Goal: Transaction & Acquisition: Purchase product/service

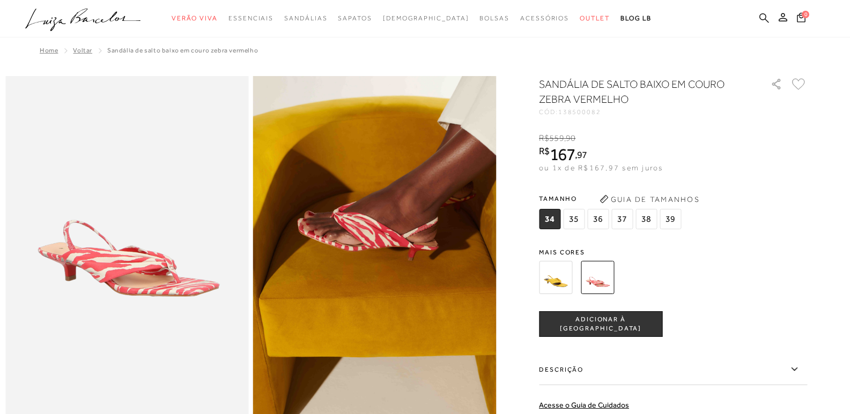
click at [761, 15] on icon at bounding box center [764, 18] width 10 height 10
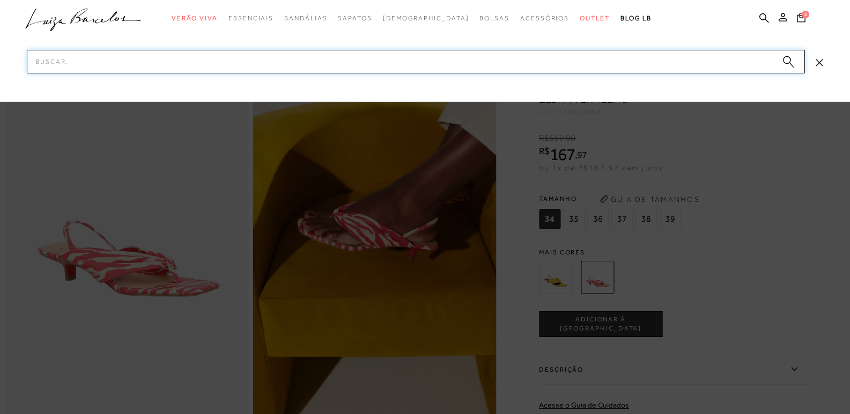
click at [509, 63] on input "Pesquisar" at bounding box center [416, 62] width 778 height 24
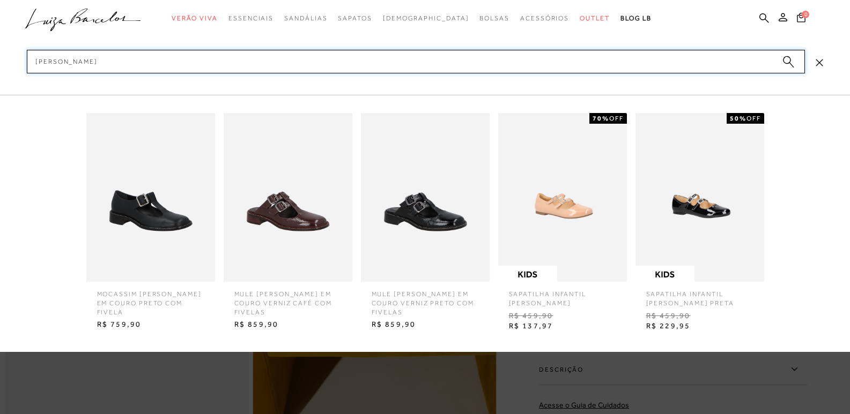
type input "[PERSON_NAME]"
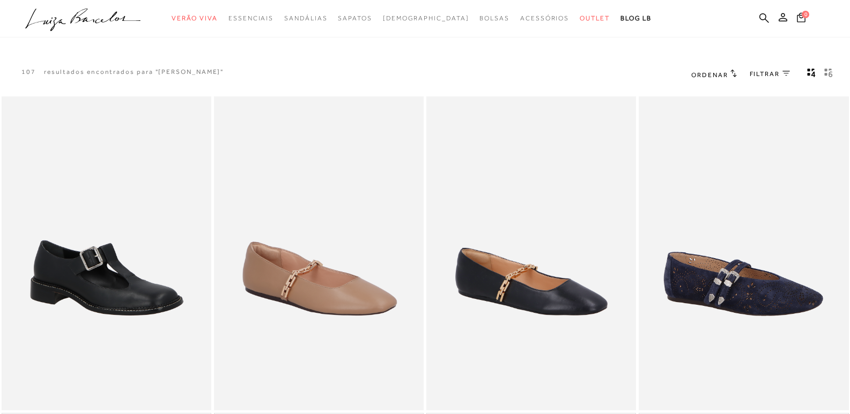
click at [824, 73] on icon "gridText6Desc" at bounding box center [828, 73] width 9 height 10
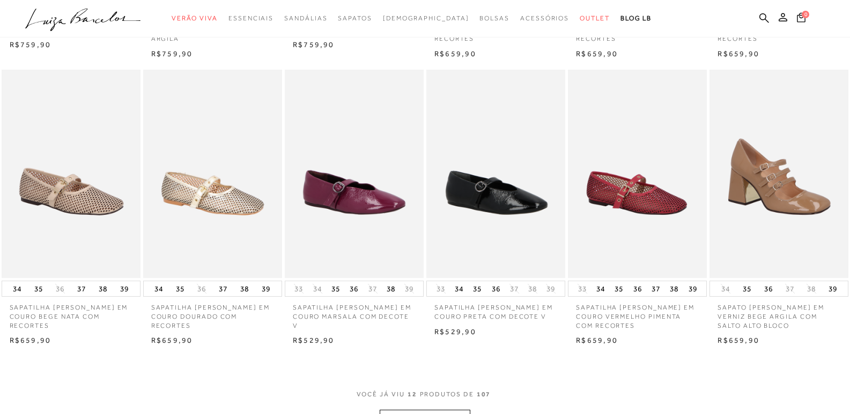
scroll to position [429, 0]
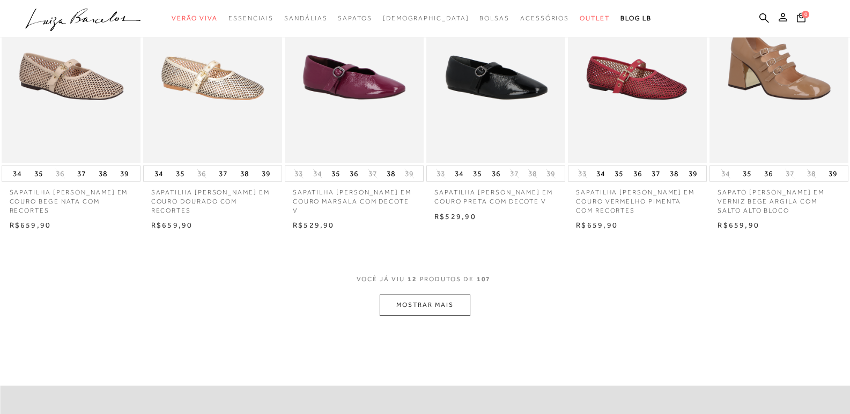
click at [437, 307] on button "MOSTRAR MAIS" at bounding box center [425, 305] width 90 height 21
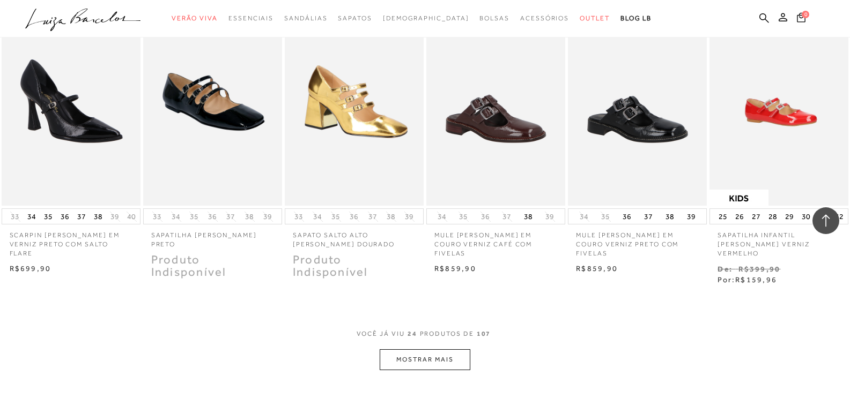
scroll to position [965, 0]
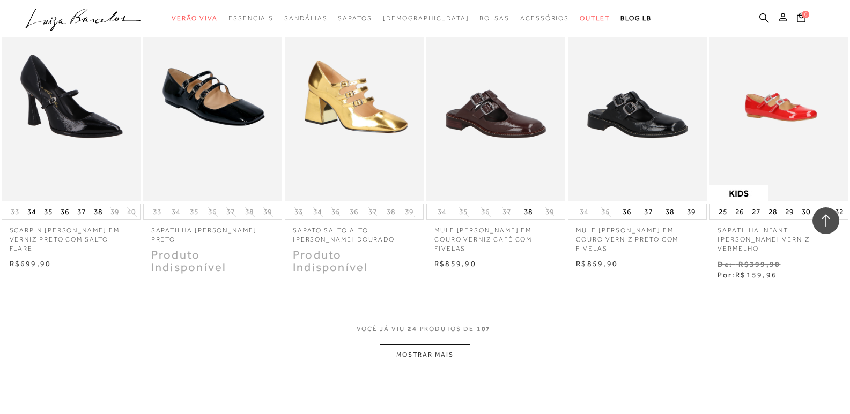
click at [408, 345] on button "MOSTRAR MAIS" at bounding box center [425, 355] width 90 height 21
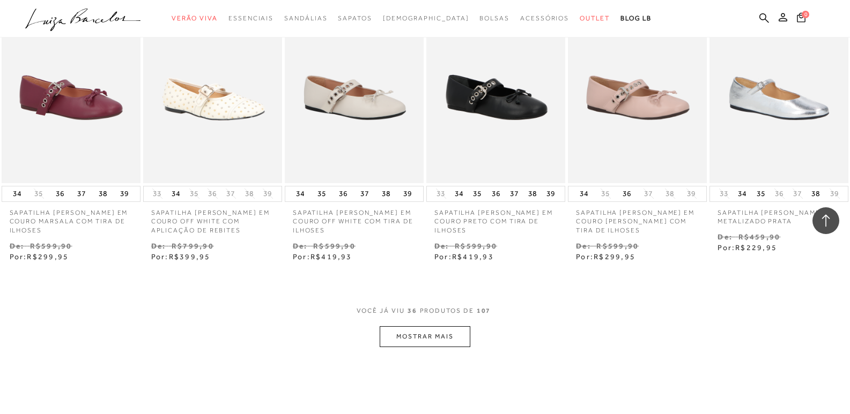
scroll to position [1662, 0]
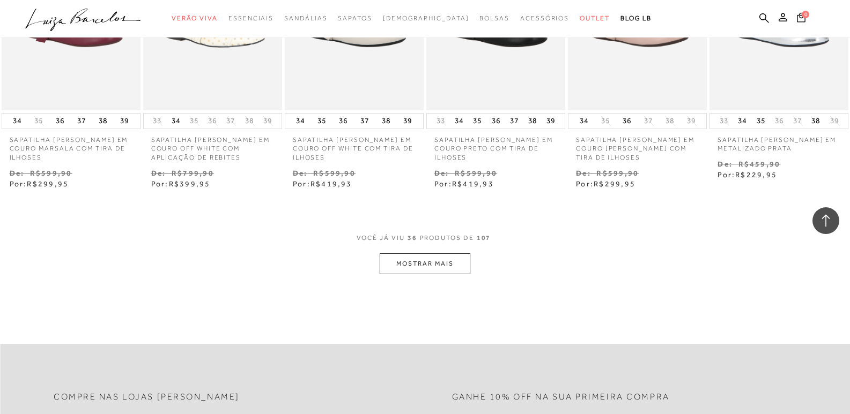
click at [437, 254] on button "MOSTRAR MAIS" at bounding box center [425, 264] width 90 height 21
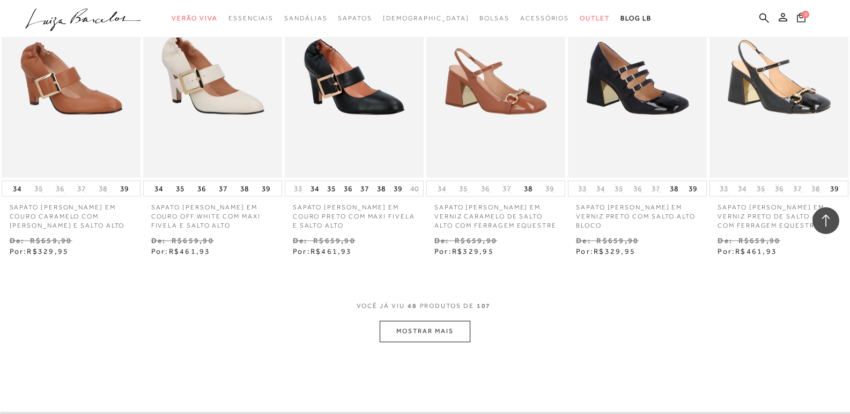
scroll to position [2198, 0]
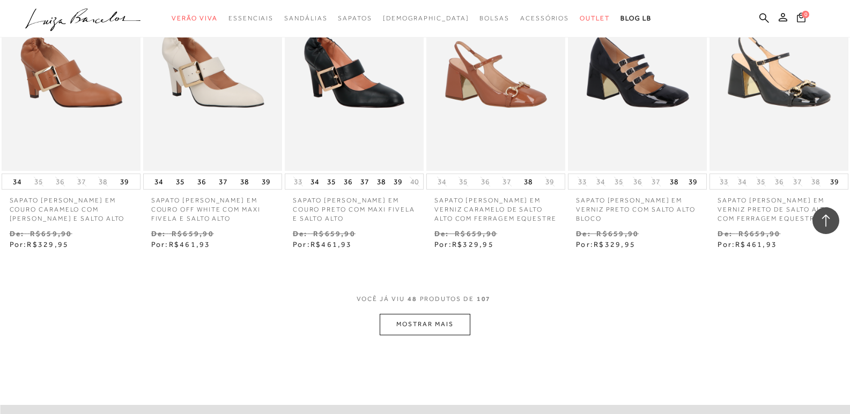
click at [424, 321] on button "MOSTRAR MAIS" at bounding box center [425, 324] width 90 height 21
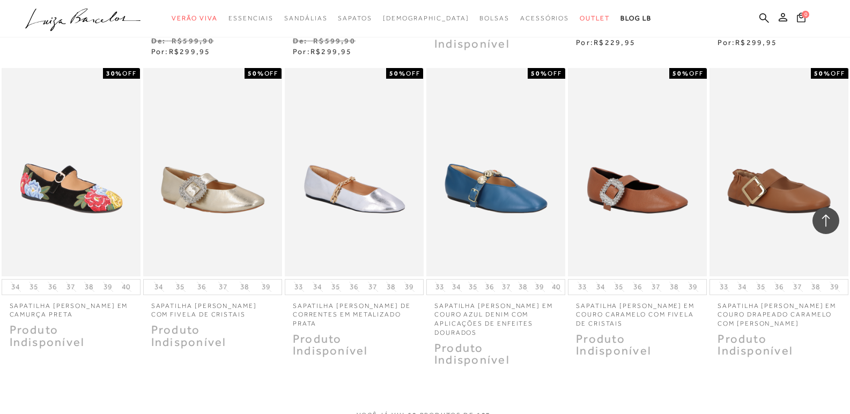
scroll to position [2788, 0]
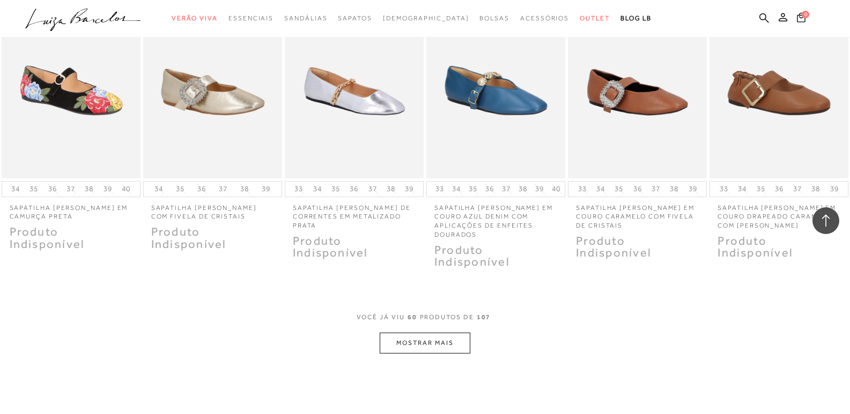
click at [430, 335] on button "MOSTRAR MAIS" at bounding box center [425, 343] width 90 height 21
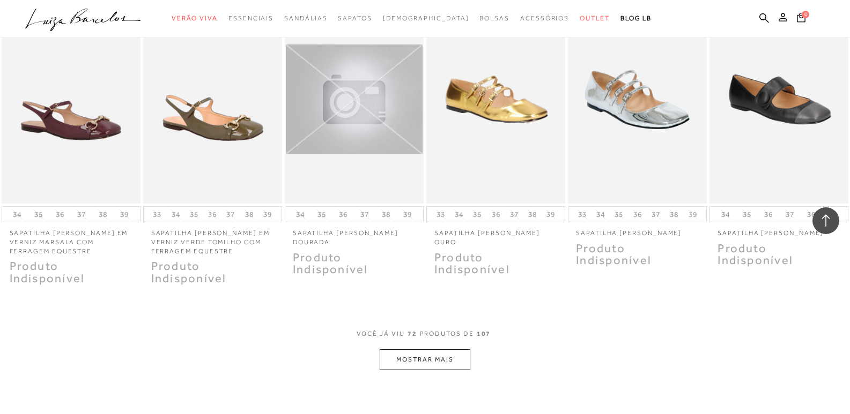
scroll to position [3378, 0]
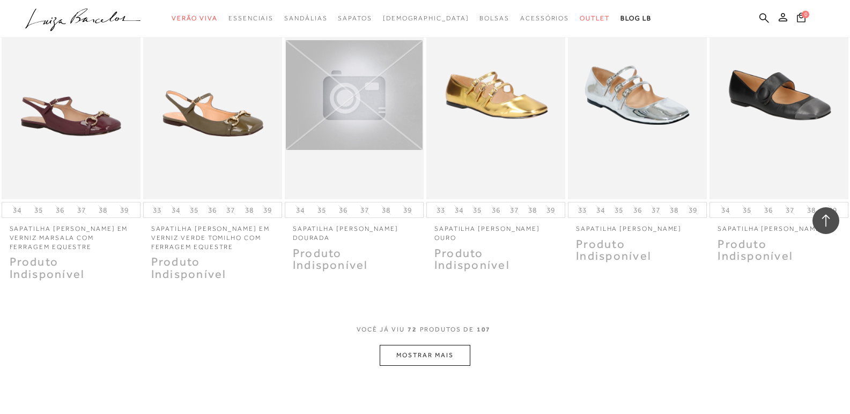
click at [435, 352] on button "MOSTRAR MAIS" at bounding box center [425, 355] width 90 height 21
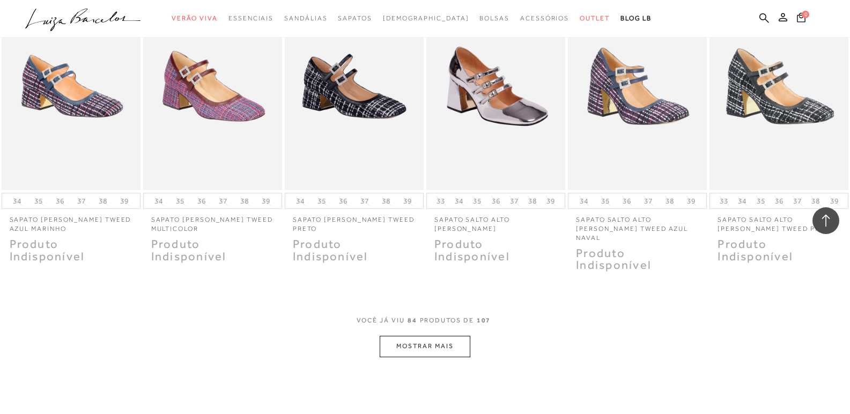
scroll to position [4021, 0]
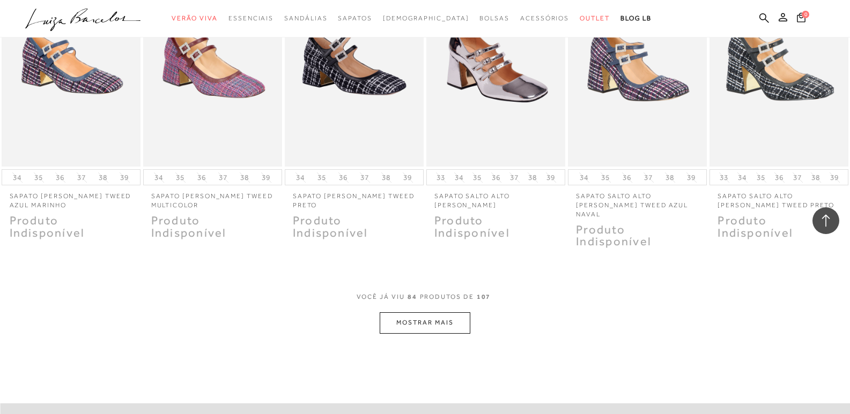
click at [419, 313] on button "MOSTRAR MAIS" at bounding box center [425, 323] width 90 height 21
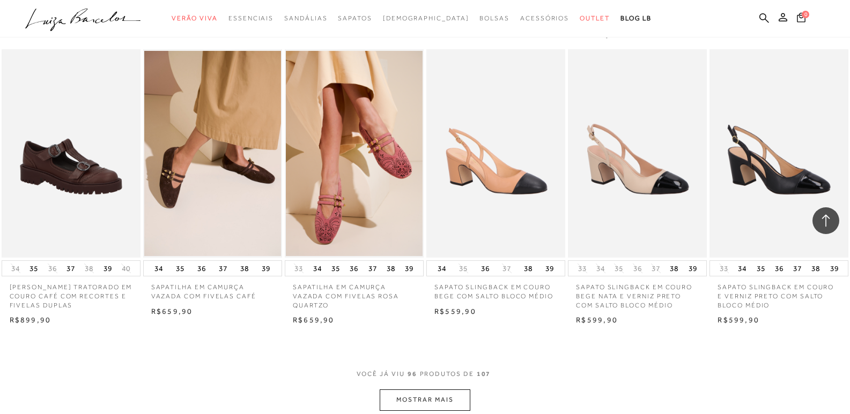
scroll to position [4611, 0]
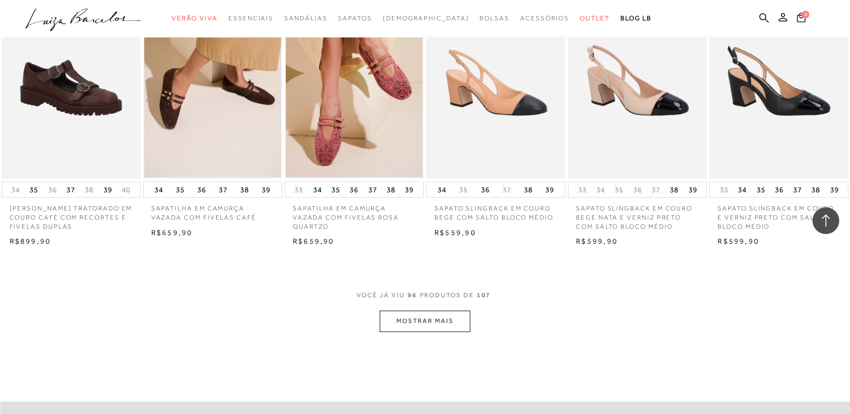
click at [419, 311] on button "MOSTRAR MAIS" at bounding box center [425, 321] width 90 height 21
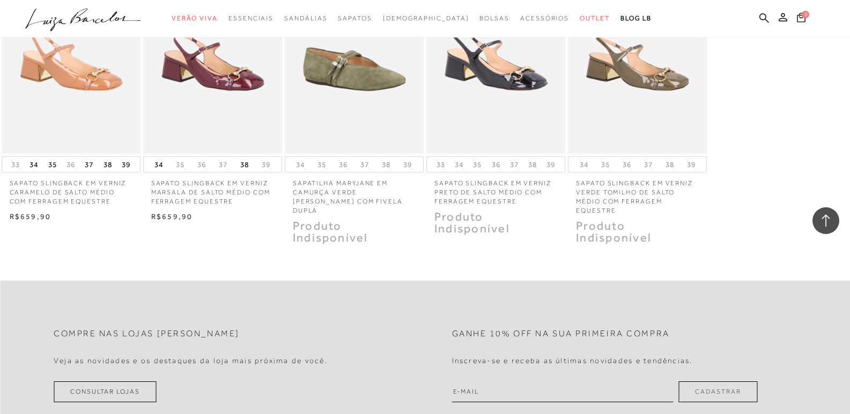
scroll to position [5255, 0]
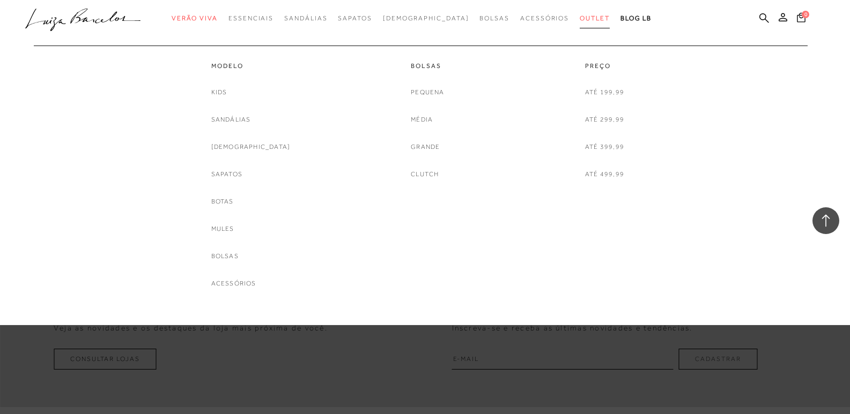
click at [580, 21] on span "Outlet" at bounding box center [595, 18] width 30 height 8
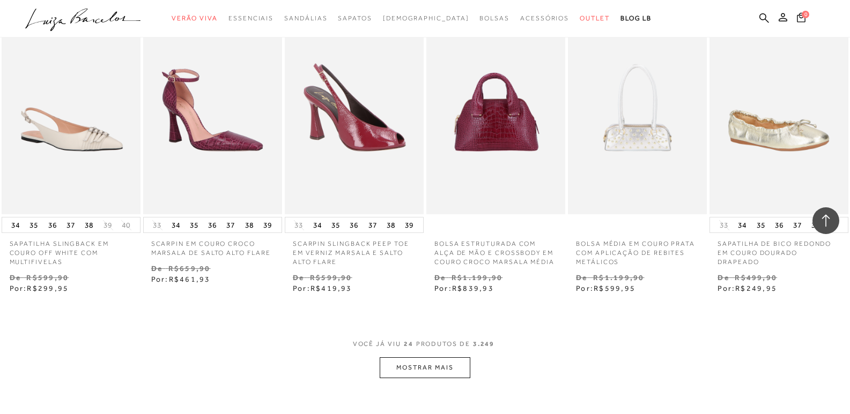
scroll to position [1019, 0]
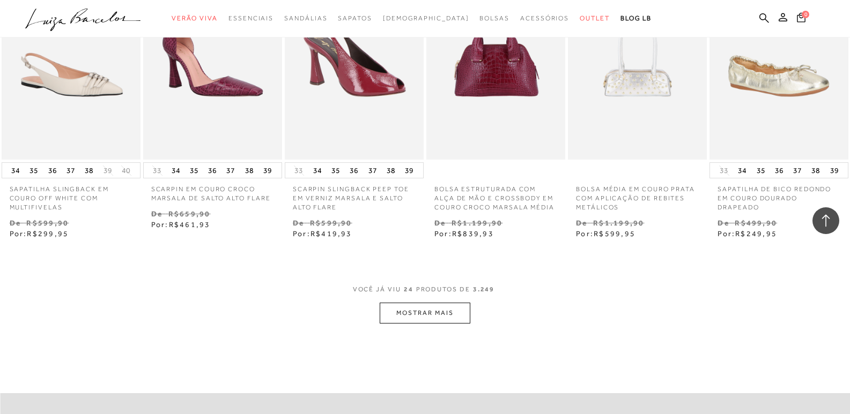
click at [397, 318] on button "MOSTRAR MAIS" at bounding box center [425, 313] width 90 height 21
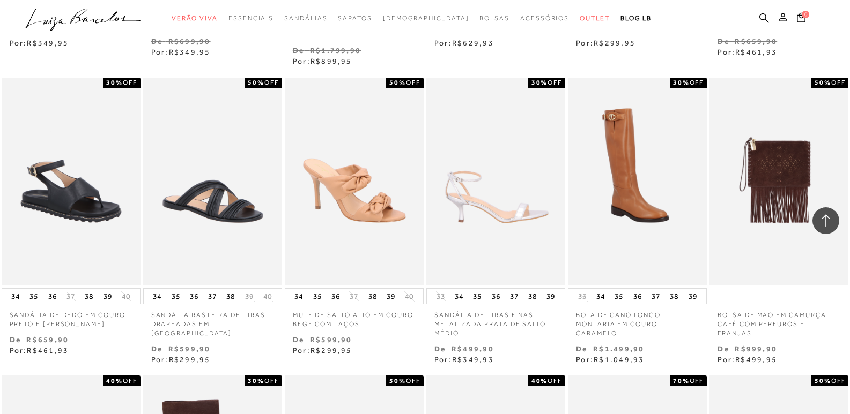
scroll to position [1823, 0]
